Goal: Task Accomplishment & Management: Use online tool/utility

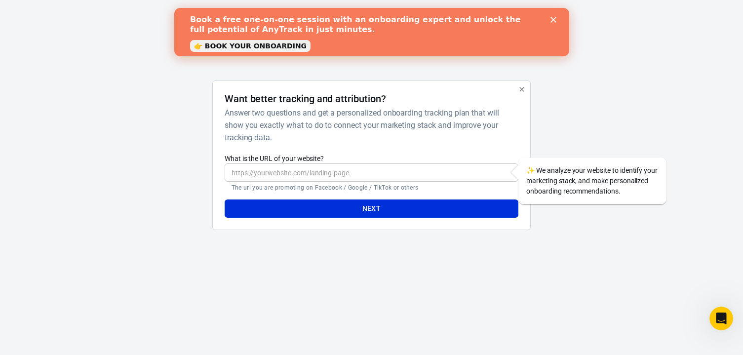
click at [555, 18] on polygon "Close" at bounding box center [553, 20] width 6 height 6
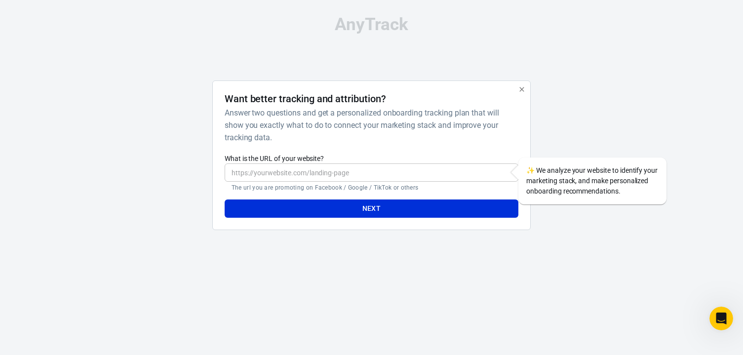
click at [304, 172] on input "What is the URL of your website?" at bounding box center [372, 172] width 294 height 18
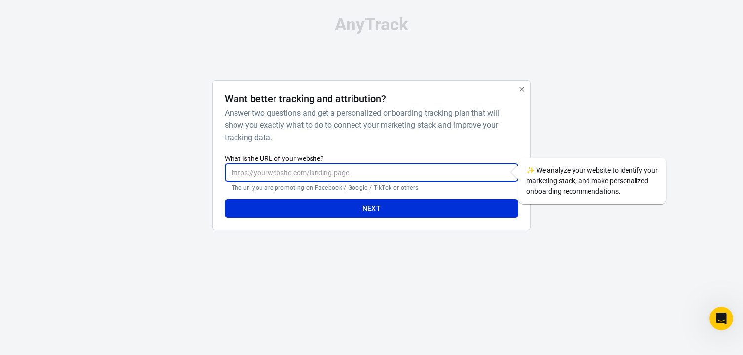
paste input "[URL][DOMAIN_NAME]"
type input "[URL][DOMAIN_NAME]"
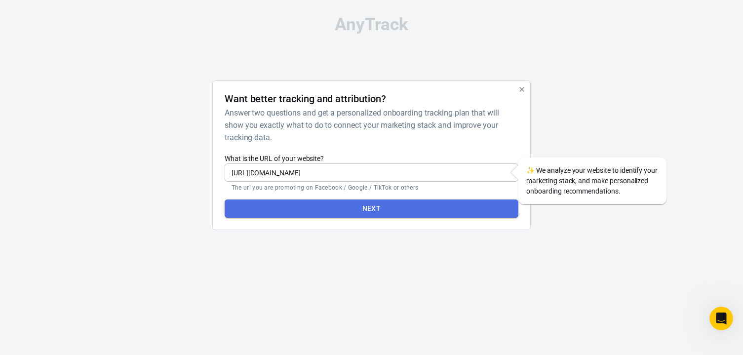
click at [349, 205] on button "Next" at bounding box center [372, 208] width 294 height 18
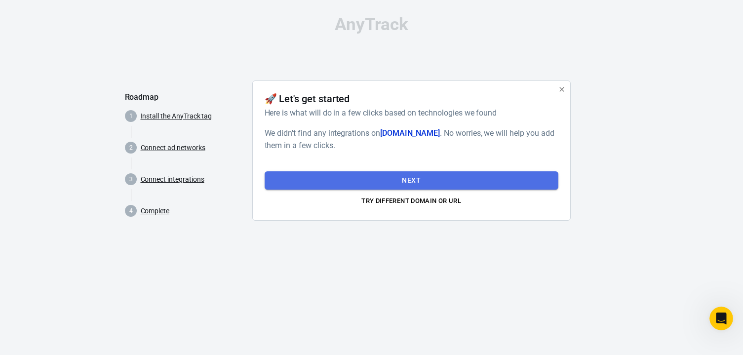
click at [409, 179] on button "Next" at bounding box center [412, 180] width 294 height 18
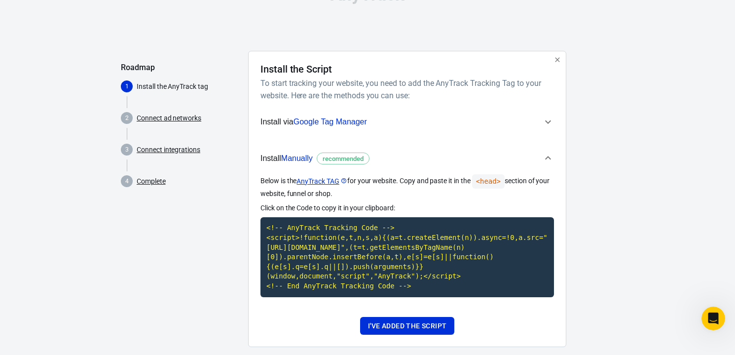
scroll to position [45, 0]
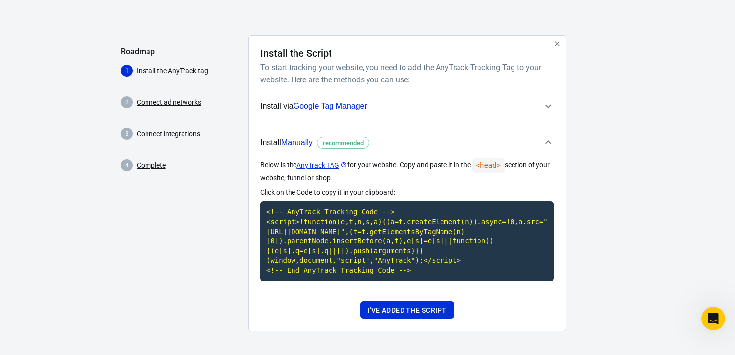
click at [549, 104] on icon "button" at bounding box center [548, 106] width 12 height 12
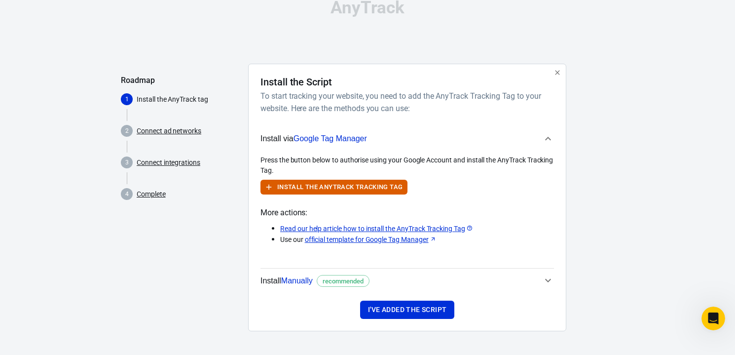
scroll to position [17, 0]
click at [548, 279] on icon "button" at bounding box center [548, 281] width 12 height 12
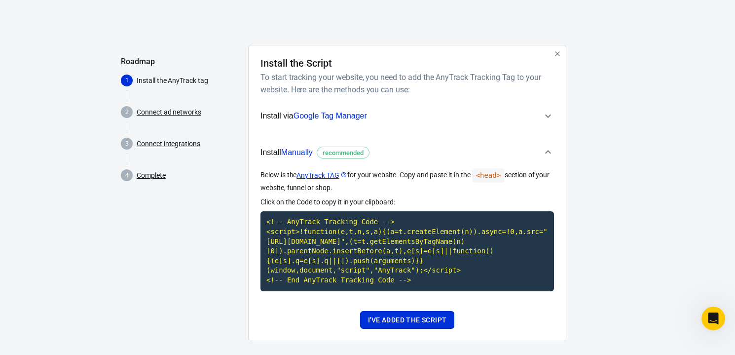
scroll to position [45, 0]
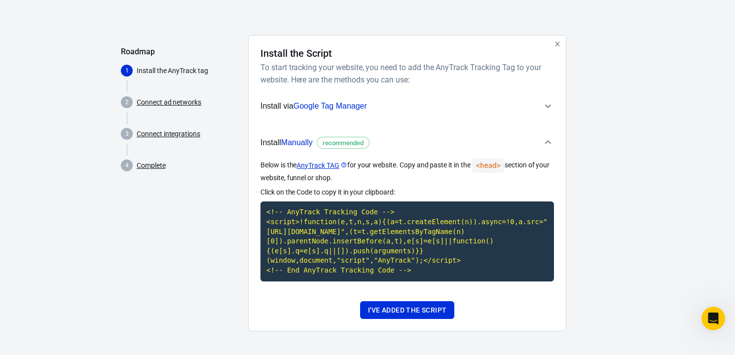
click at [550, 104] on icon "button" at bounding box center [548, 106] width 12 height 12
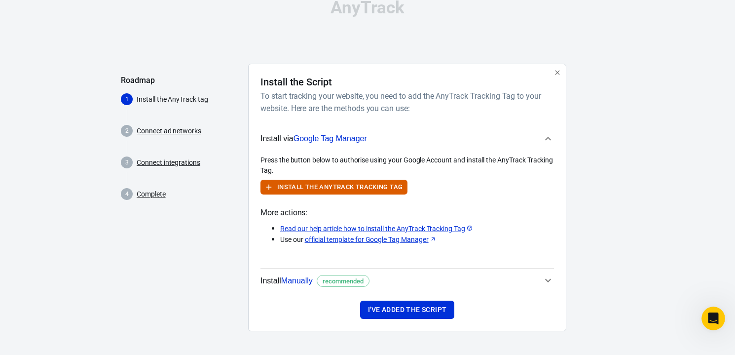
scroll to position [17, 0]
click at [278, 185] on button "Install the AnyTrack Tracking Tag" at bounding box center [334, 187] width 147 height 15
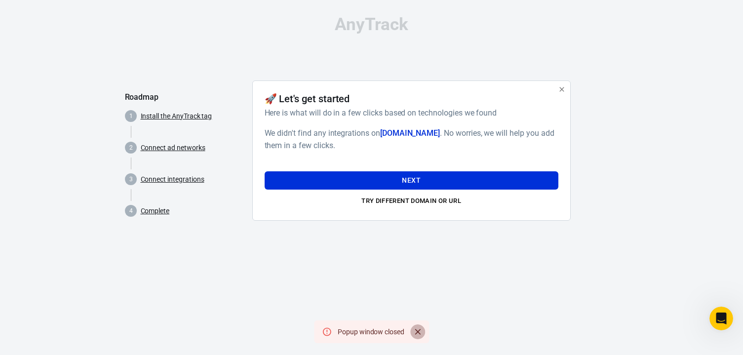
click at [419, 330] on icon "Close" at bounding box center [418, 332] width 6 height 6
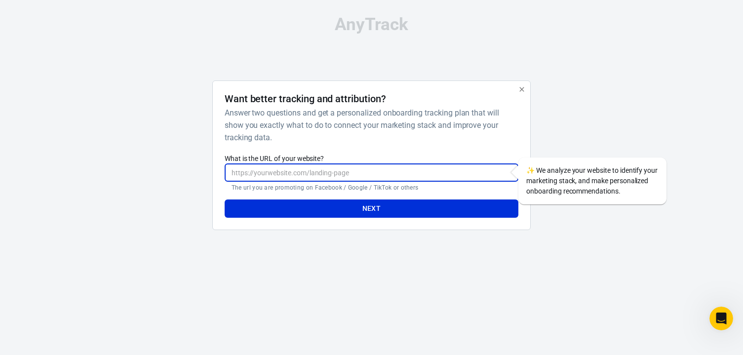
click at [276, 174] on input "What is the URL of your website?" at bounding box center [372, 172] width 294 height 18
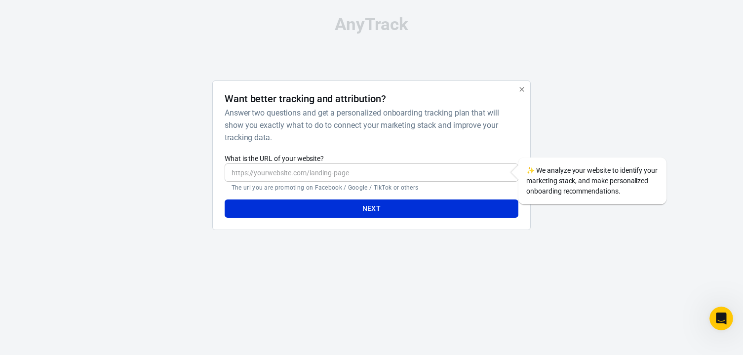
click at [285, 177] on input "What is the URL of your website?" at bounding box center [372, 172] width 294 height 18
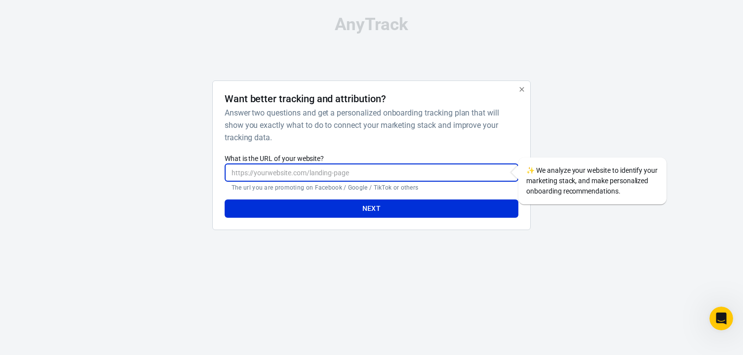
paste input "[DOMAIN_NAME]"
type input "[DOMAIN_NAME]"
click at [320, 206] on button "Next" at bounding box center [372, 208] width 294 height 18
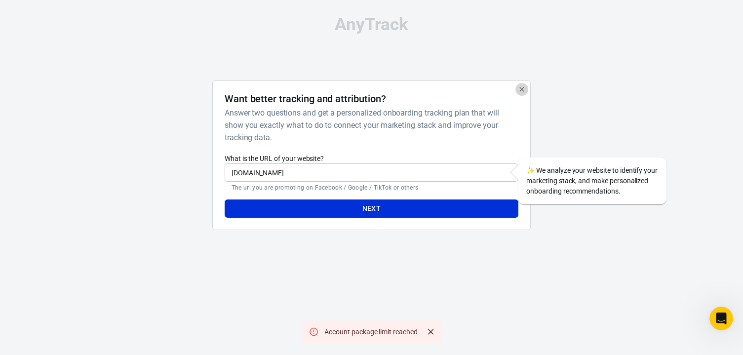
click at [521, 86] on icon "button" at bounding box center [522, 89] width 8 height 8
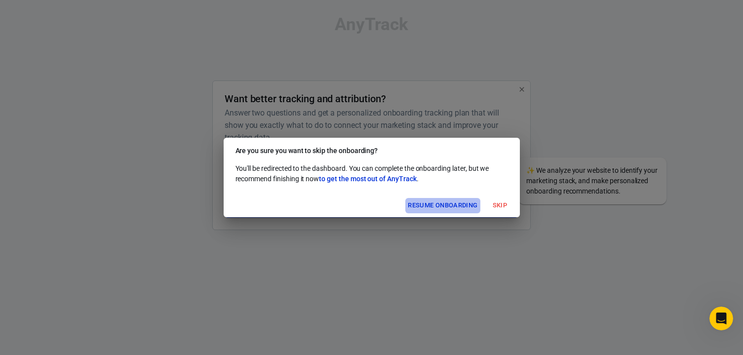
click at [454, 204] on button "Resume onboarding" at bounding box center [442, 205] width 75 height 15
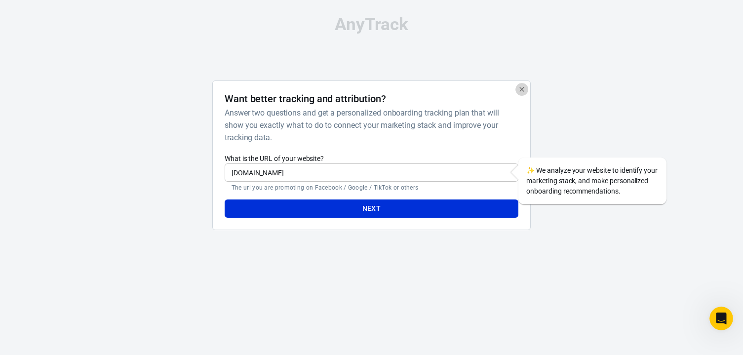
click at [523, 87] on icon "button" at bounding box center [522, 89] width 8 height 8
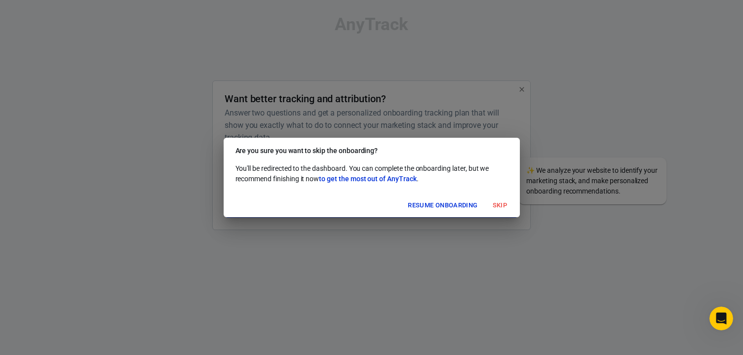
click at [500, 203] on button "Skip" at bounding box center [500, 205] width 32 height 15
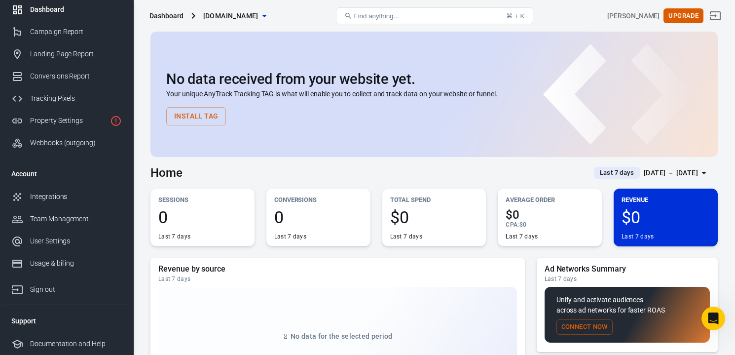
click at [665, 80] on h2 "No data received from your website yet." at bounding box center [434, 79] width 536 height 16
click at [560, 88] on div "No data received from your website yet. Your unique AnyTrack Tracking TAG is wh…" at bounding box center [434, 98] width 536 height 54
click at [59, 121] on div "Property Settings" at bounding box center [68, 120] width 76 height 10
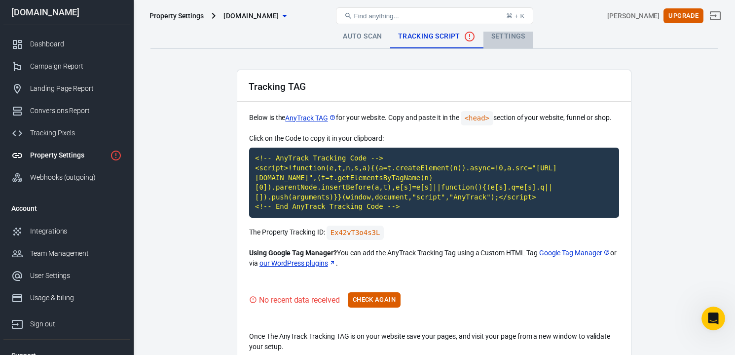
click at [514, 36] on link "Settings" at bounding box center [509, 37] width 50 height 24
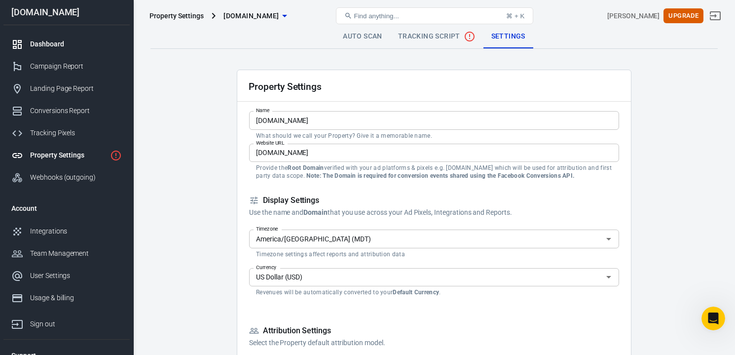
click at [44, 44] on div "Dashboard" at bounding box center [76, 44] width 92 height 10
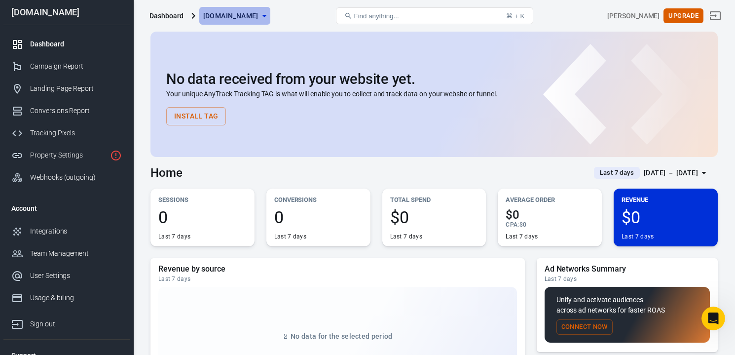
click at [270, 14] on icon "button" at bounding box center [265, 16] width 12 height 12
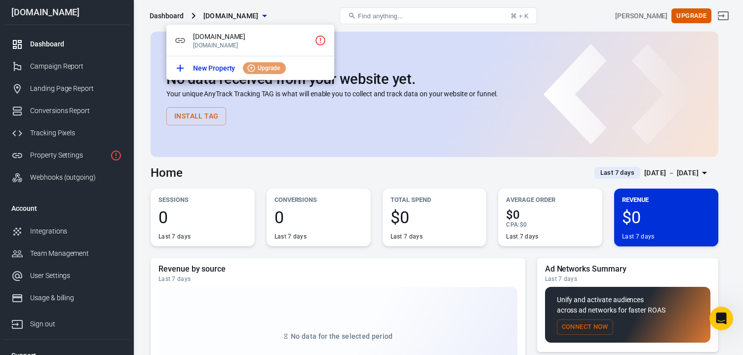
click at [293, 14] on div at bounding box center [371, 177] width 743 height 355
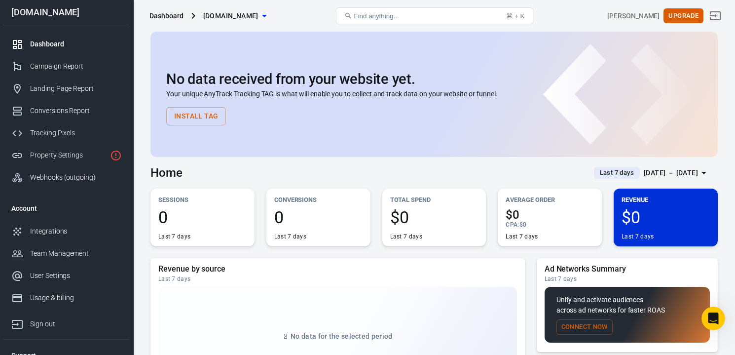
click at [373, 15] on span "Find anything..." at bounding box center [376, 15] width 45 height 7
click at [420, 19] on button "Find anything... ⌘ + K" at bounding box center [434, 15] width 197 height 17
click at [356, 14] on div "Find anything..." at bounding box center [371, 16] width 55 height 8
click at [362, 12] on span "Find anything..." at bounding box center [376, 15] width 45 height 7
click at [363, 12] on span "Find anything..." at bounding box center [376, 15] width 45 height 7
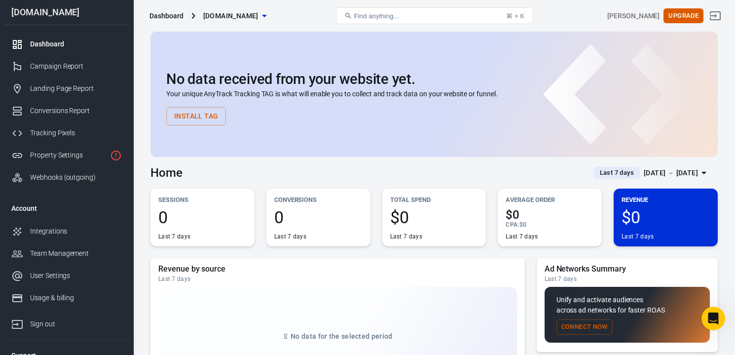
click at [391, 15] on span "Find anything..." at bounding box center [376, 15] width 45 height 7
click at [477, 13] on button "Find anything... ⌘ + K" at bounding box center [434, 15] width 197 height 17
click at [389, 13] on span "Find anything..." at bounding box center [376, 15] width 45 height 7
click at [386, 14] on span "Find anything..." at bounding box center [376, 15] width 45 height 7
click at [61, 179] on div "Webhooks (outgoing)" at bounding box center [76, 177] width 92 height 10
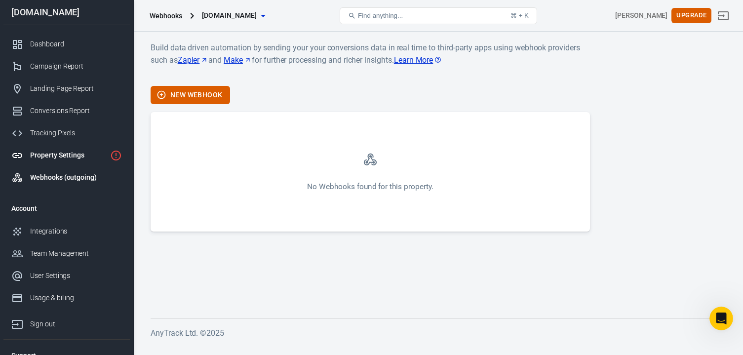
click at [58, 154] on div "Property Settings" at bounding box center [68, 155] width 76 height 10
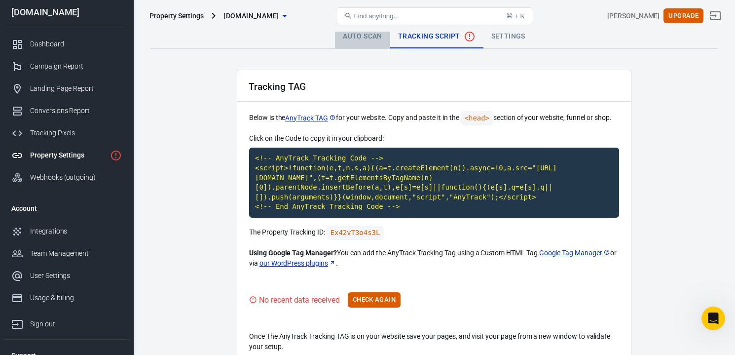
click at [363, 33] on link "Auto Scan" at bounding box center [362, 37] width 55 height 24
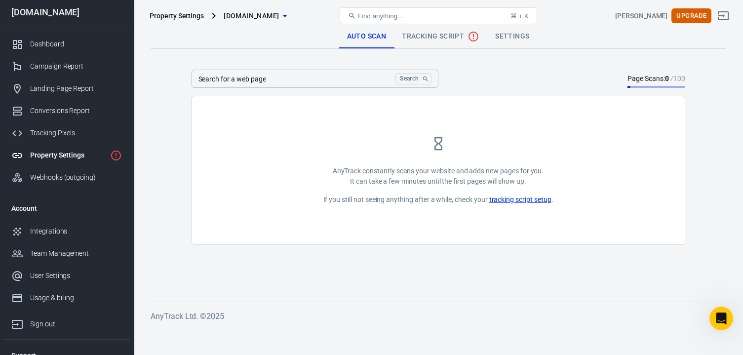
click at [416, 36] on span "Tracking Script" at bounding box center [440, 37] width 77 height 12
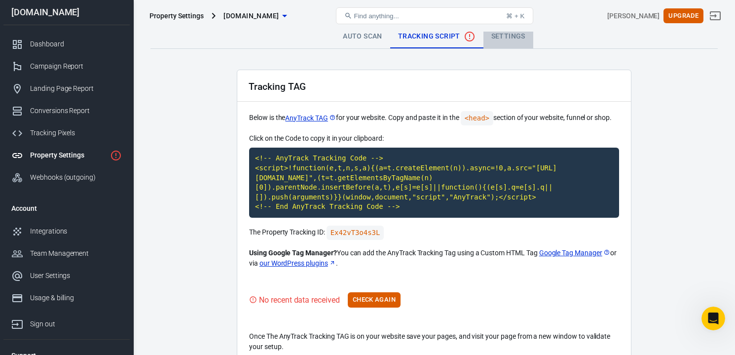
click at [512, 38] on link "Settings" at bounding box center [509, 37] width 50 height 24
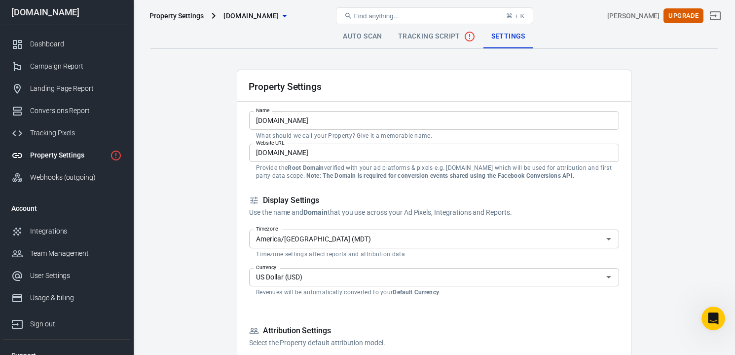
click at [421, 34] on span "Tracking Script" at bounding box center [436, 37] width 77 height 12
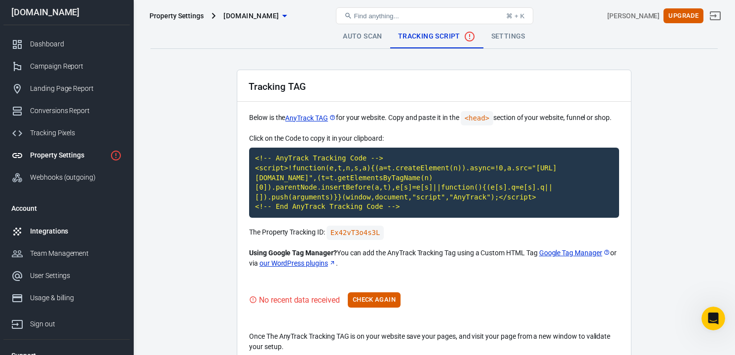
click at [55, 229] on div "Integrations" at bounding box center [76, 231] width 92 height 10
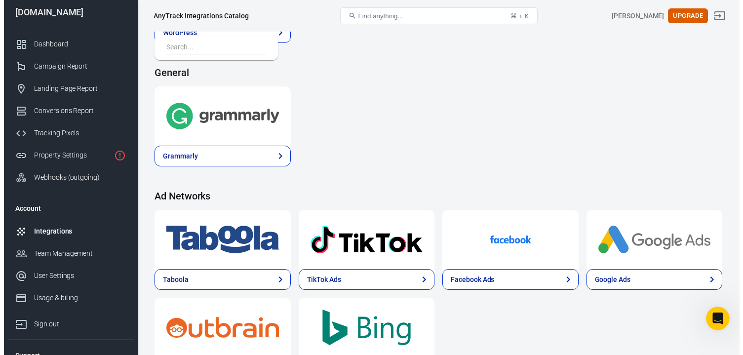
scroll to position [1431, 0]
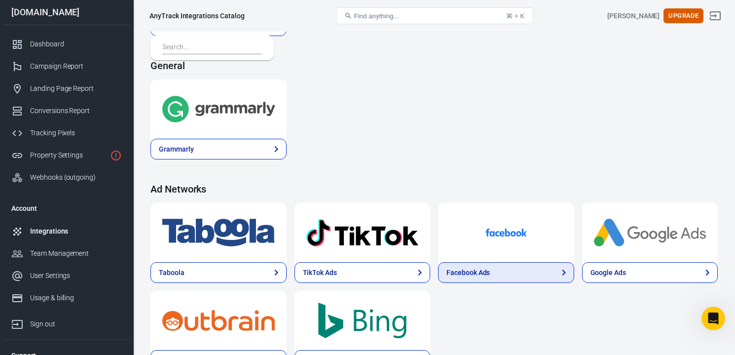
click at [493, 271] on link "Facebook Ads" at bounding box center [506, 272] width 136 height 21
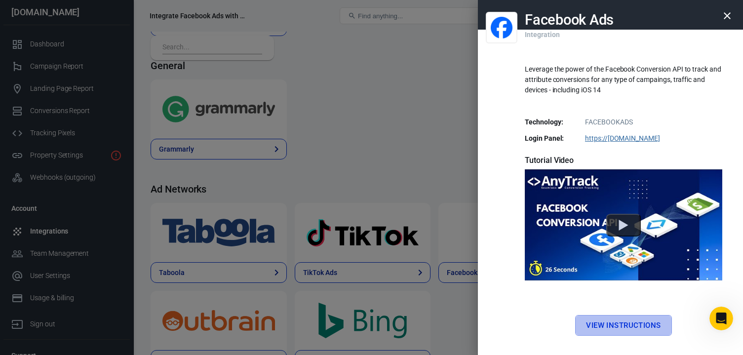
click at [604, 328] on link "View Instructions" at bounding box center [623, 325] width 96 height 21
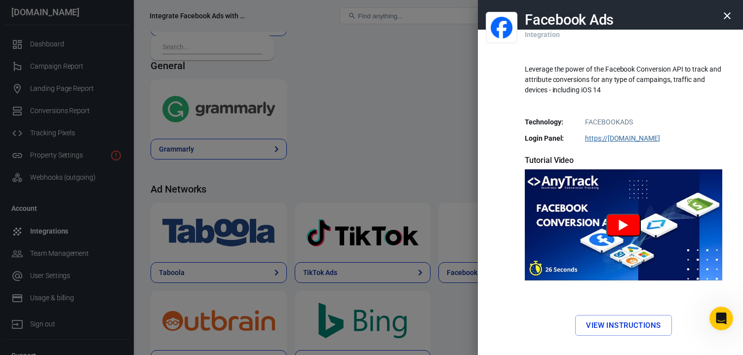
click at [610, 227] on button "Watch Facebook Ads Tutorial" at bounding box center [623, 225] width 35 height 23
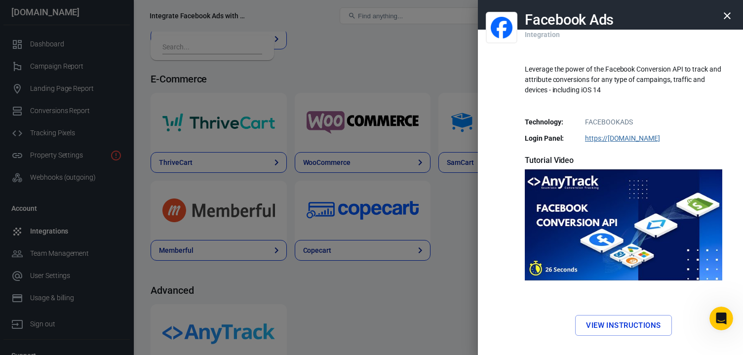
click at [608, 139] on link "https:// [DOMAIN_NAME]" at bounding box center [622, 138] width 75 height 8
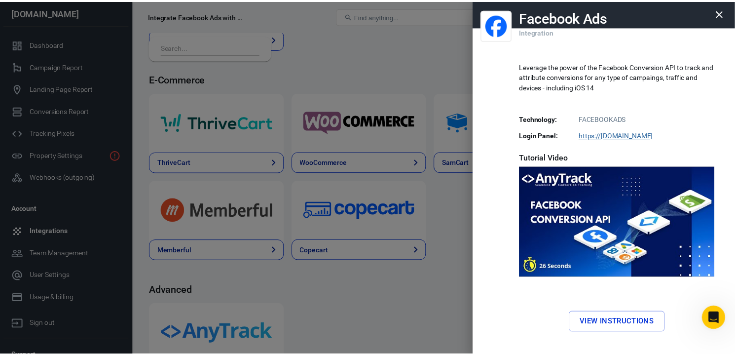
scroll to position [0, 0]
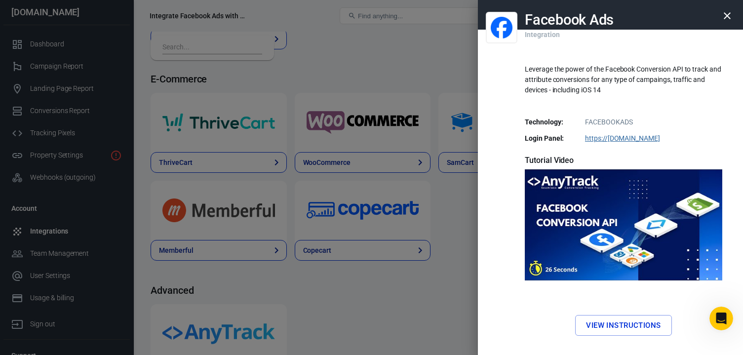
click at [721, 13] on icon "button" at bounding box center [727, 16] width 12 height 12
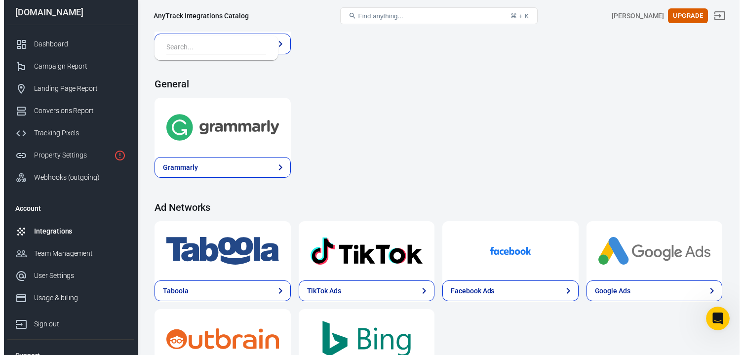
scroll to position [1489, 0]
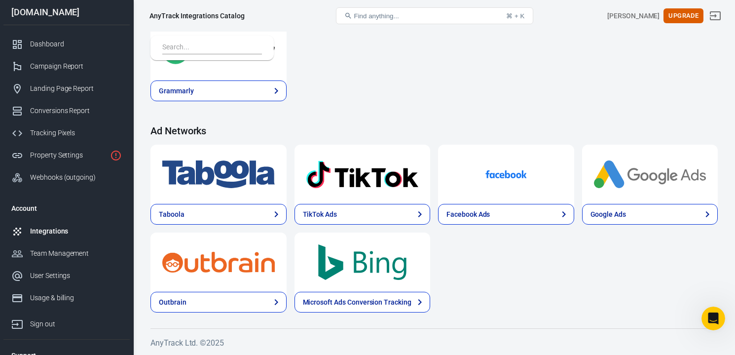
click at [494, 173] on img at bounding box center [506, 174] width 113 height 36
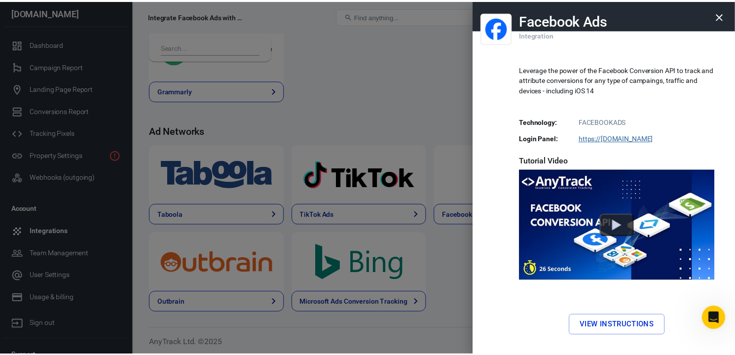
scroll to position [54, 0]
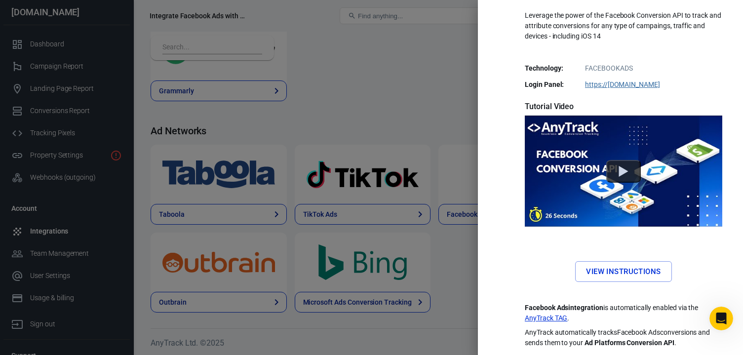
click at [298, 91] on div at bounding box center [371, 177] width 743 height 355
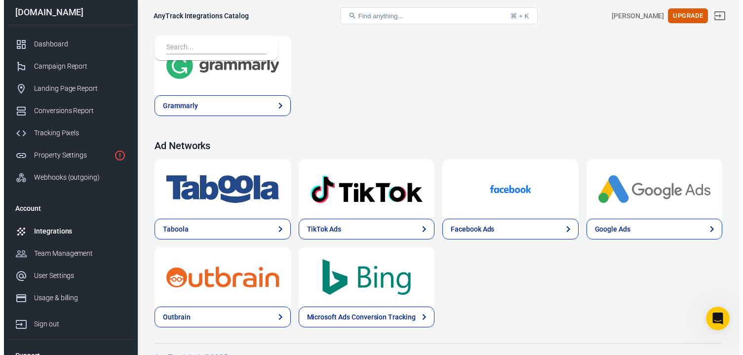
scroll to position [1489, 0]
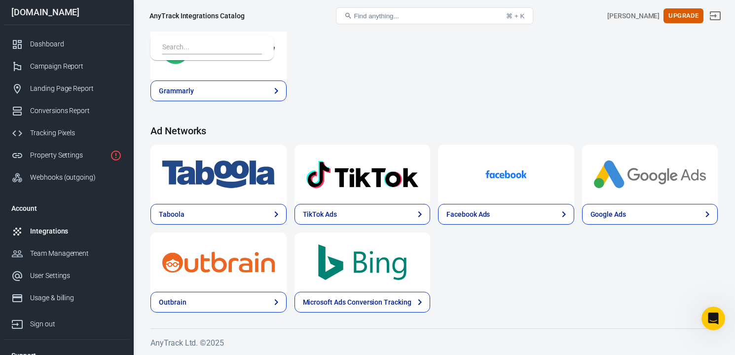
click at [491, 175] on img at bounding box center [506, 174] width 113 height 36
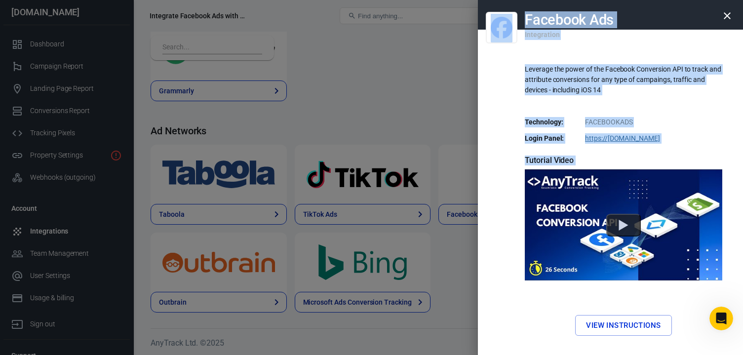
drag, startPoint x: 684, startPoint y: 343, endPoint x: 514, endPoint y: 16, distance: 368.6
click at [514, 16] on div "Facebook Ads Integration Leverage the power of the Facebook Conversion API to t…" at bounding box center [610, 177] width 265 height 355
copy div "Facebook Ads Integration Leverage the power of the Facebook Conversion API to t…"
click at [721, 13] on icon "button" at bounding box center [727, 16] width 12 height 12
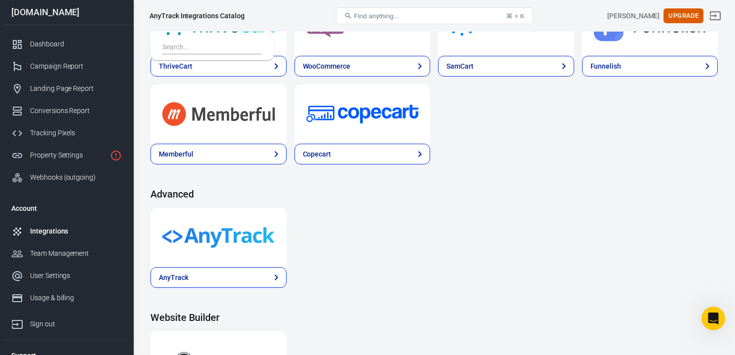
scroll to position [1045, 0]
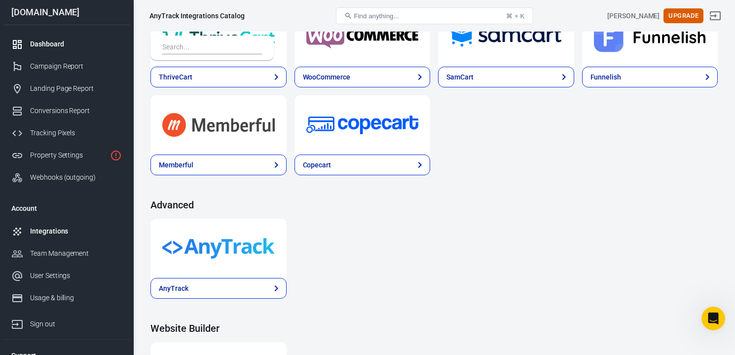
click at [50, 43] on div "Dashboard" at bounding box center [76, 44] width 92 height 10
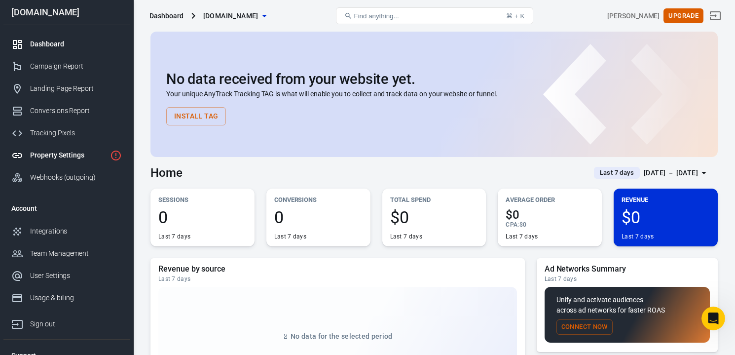
click at [59, 159] on div "Property Settings" at bounding box center [68, 155] width 76 height 10
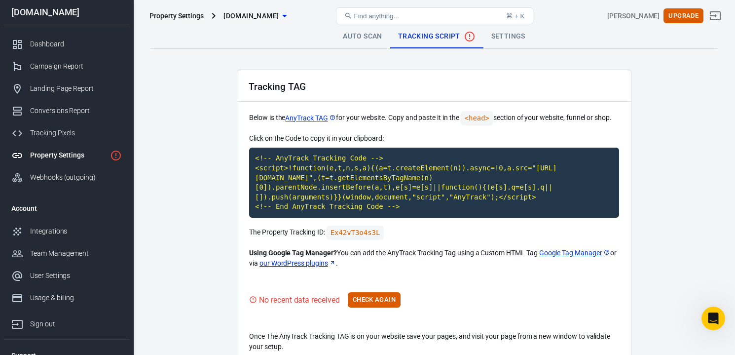
scroll to position [52, 0]
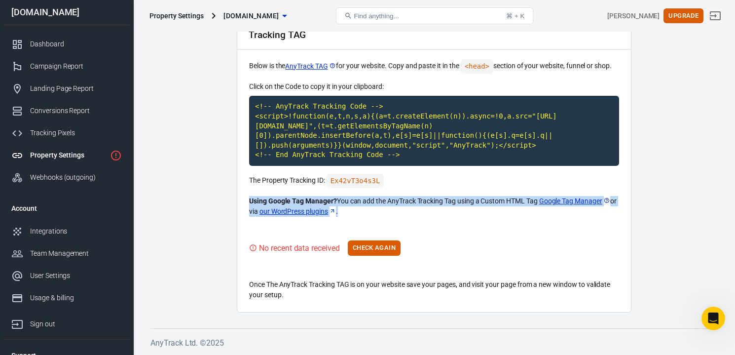
drag, startPoint x: 359, startPoint y: 212, endPoint x: 240, endPoint y: 201, distance: 119.0
click at [240, 201] on div "Tracking TAG Below is the AnyTrack TAG for your website. Copy and paste it in t…" at bounding box center [434, 165] width 395 height 295
copy p "Using Google Tag Manager? You can add the AnyTrack Tracking Tag using a Custom …"
